Goal: Transaction & Acquisition: Purchase product/service

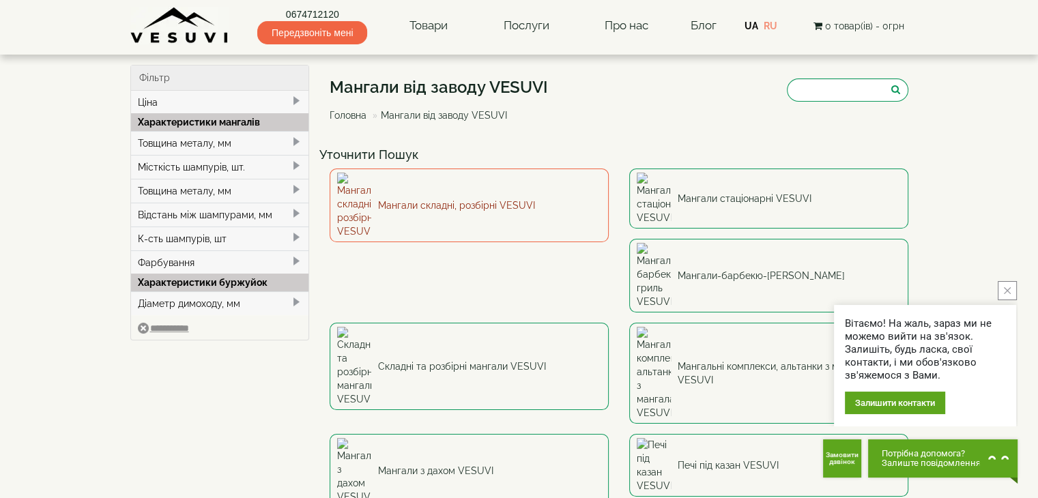
click at [480, 199] on link "Мангали складні, розбірні VESUVI" at bounding box center [469, 206] width 279 height 74
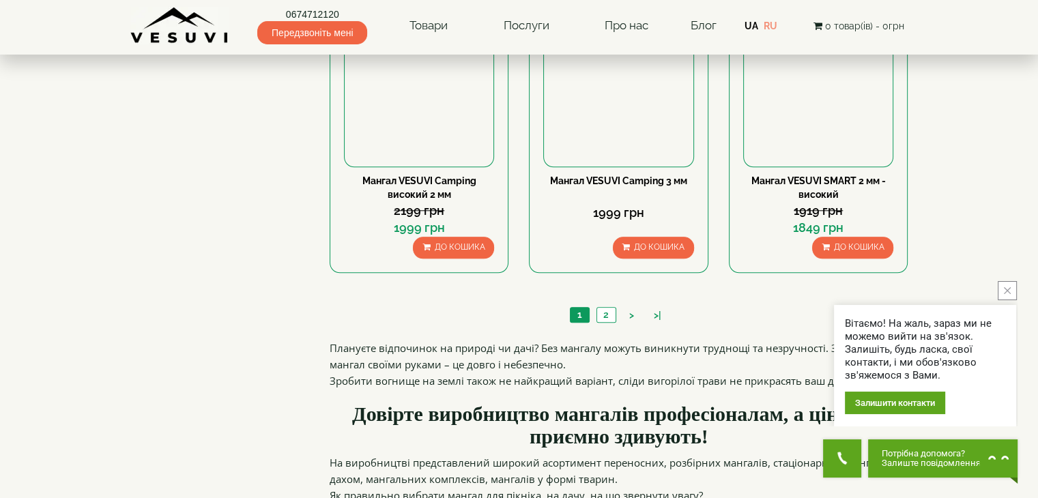
scroll to position [1365, 0]
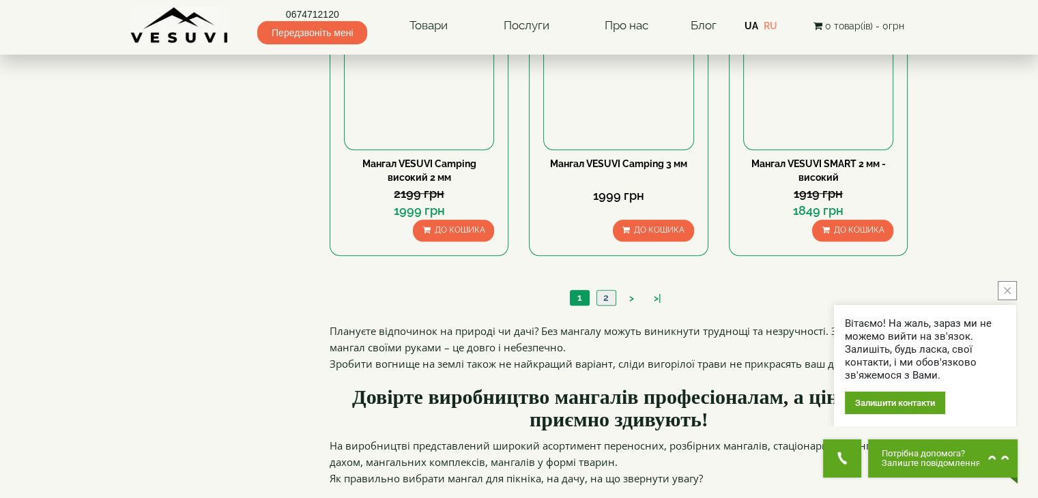
click at [611, 301] on link "2" at bounding box center [605, 298] width 19 height 14
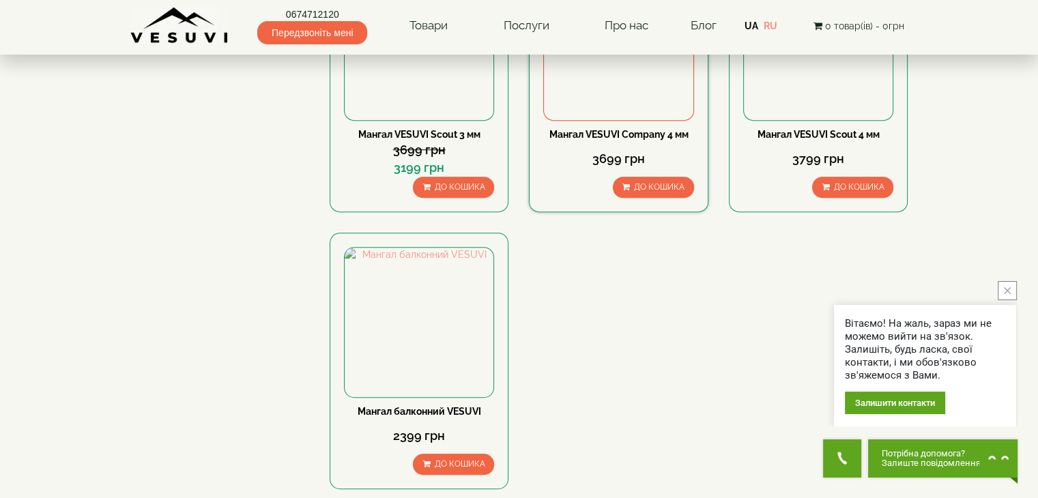
scroll to position [819, 0]
